Goal: Understand site structure: Understand site structure

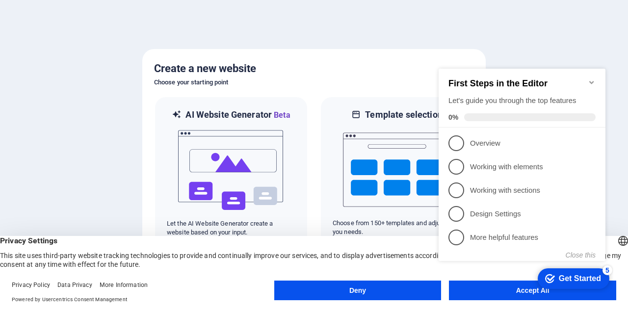
click at [488, 285] on div "checkmark Get Started 5 First Steps in the Editor Let's guide you through the t…" at bounding box center [524, 174] width 179 height 238
click at [513, 289] on div "checkmark Get Started 5 First Steps in the Editor Let's guide you through the t…" at bounding box center [524, 174] width 179 height 238
click at [503, 294] on appcues-checklist "Contextual help checklist present on screen" at bounding box center [524, 175] width 179 height 240
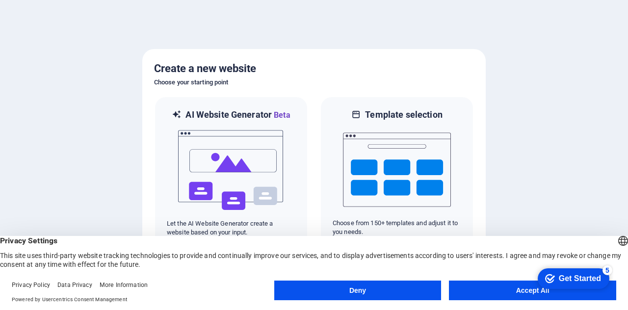
click at [503, 294] on body "[DOMAIN_NAME] Press [Backspace] to ditch an element you don't need anyway. Crea…" at bounding box center [314, 155] width 628 height 310
click at [503, 294] on button "Accept All" at bounding box center [532, 291] width 167 height 20
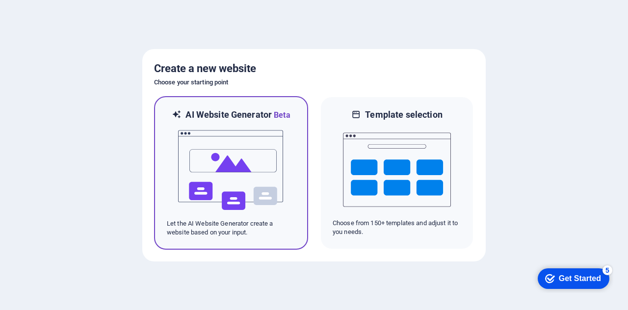
click at [244, 166] on img at bounding box center [231, 170] width 108 height 98
